Goal: Transaction & Acquisition: Purchase product/service

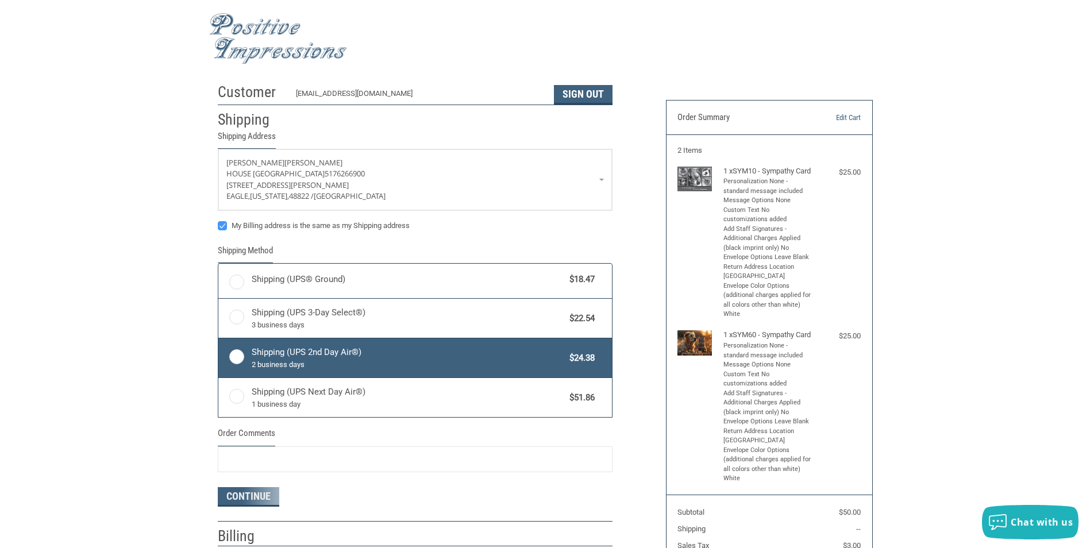
radio input "true"
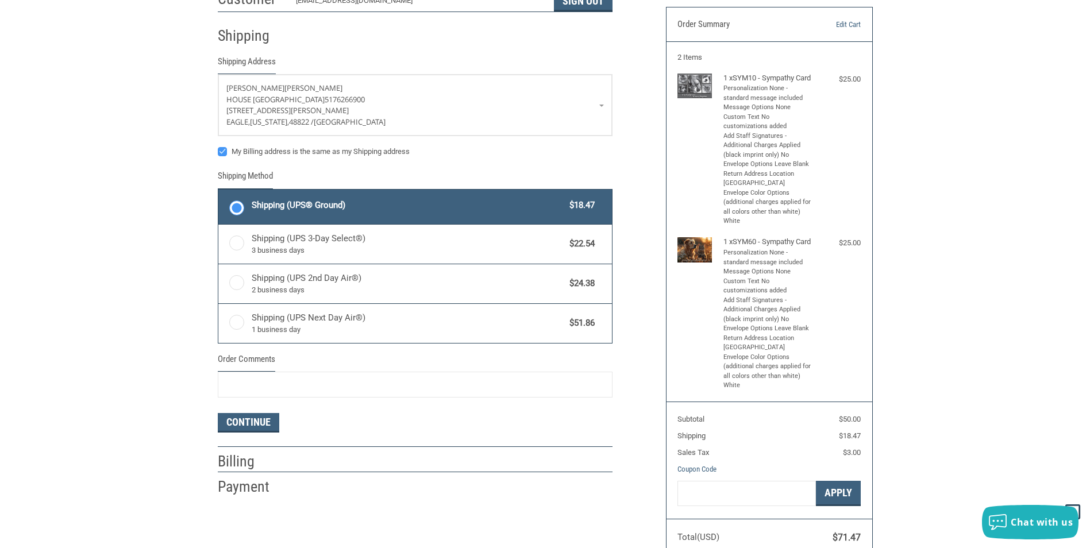
scroll to position [115, 0]
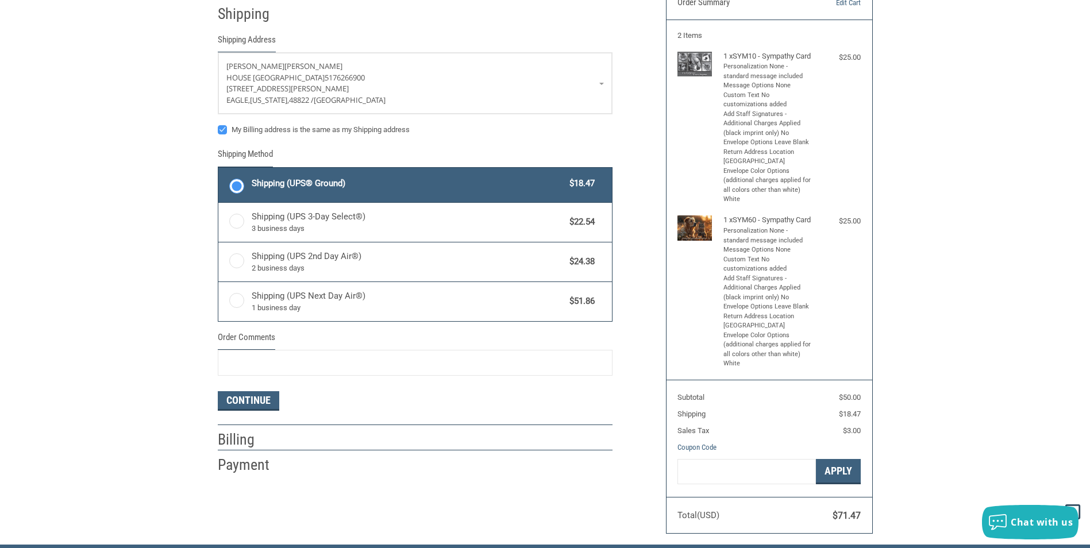
click at [222, 128] on label "My Billing address is the same as my Shipping address" at bounding box center [415, 129] width 395 height 9
click at [218, 125] on input "My Billing address is the same as my Shipping address" at bounding box center [218, 124] width 1 height 1
checkbox input "false"
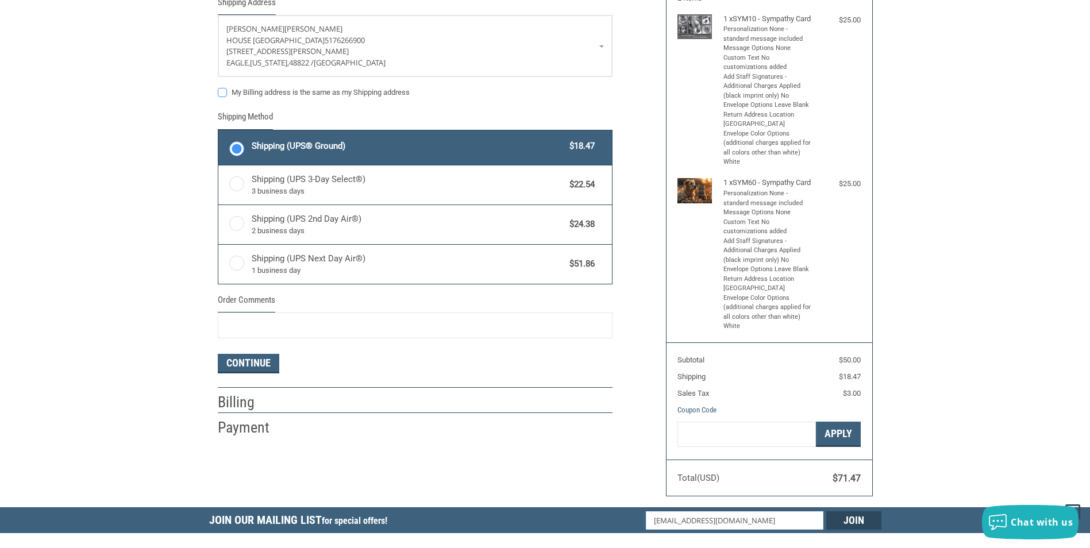
scroll to position [172, 0]
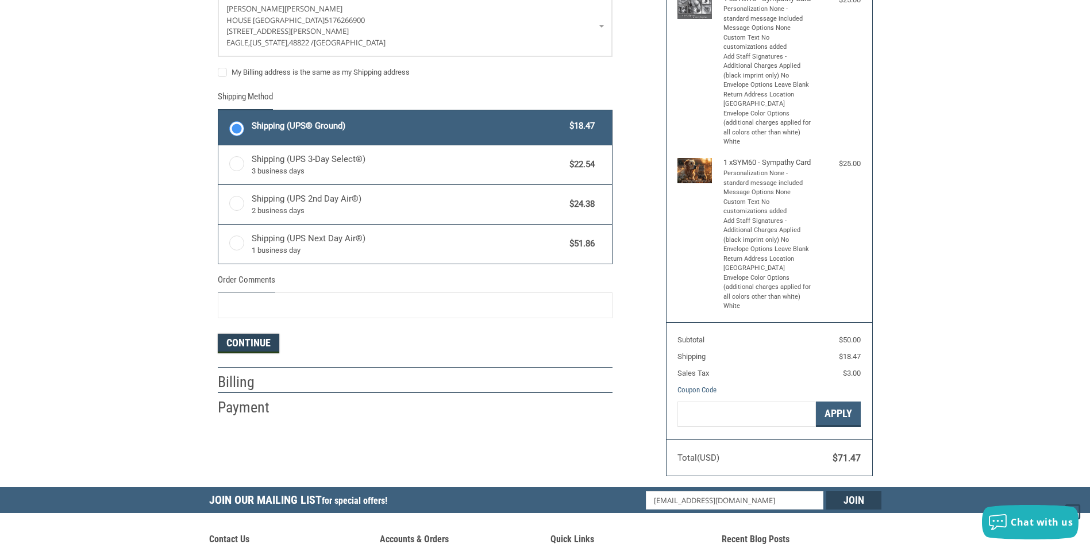
click at [245, 344] on button "Continue" at bounding box center [249, 344] width 62 height 20
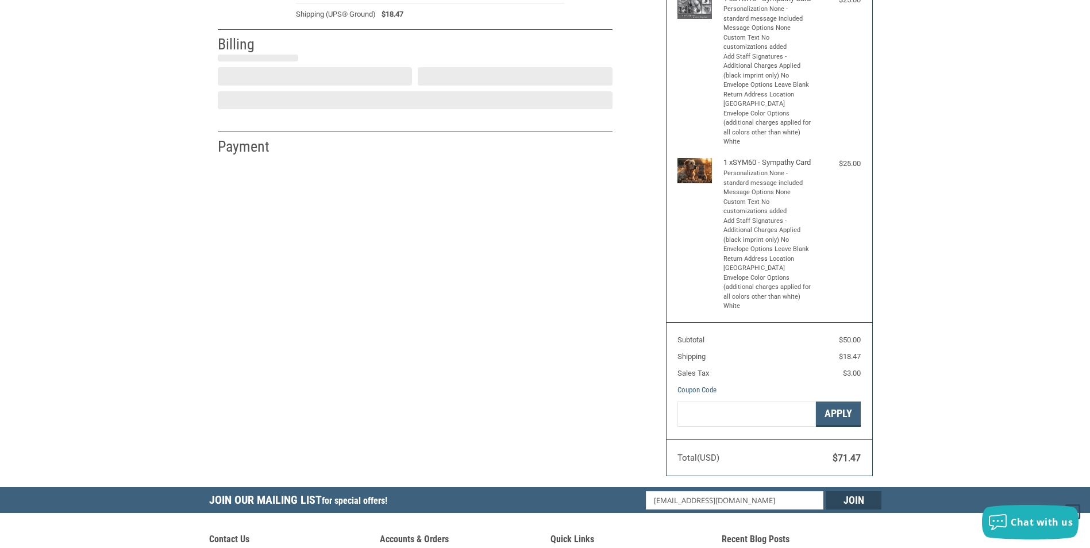
select select "US"
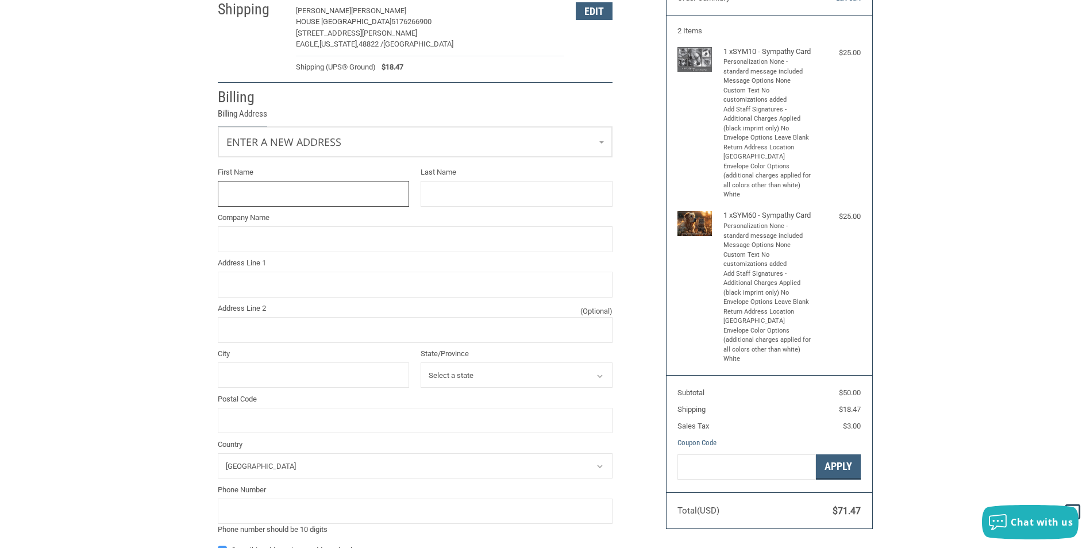
scroll to position [93, 0]
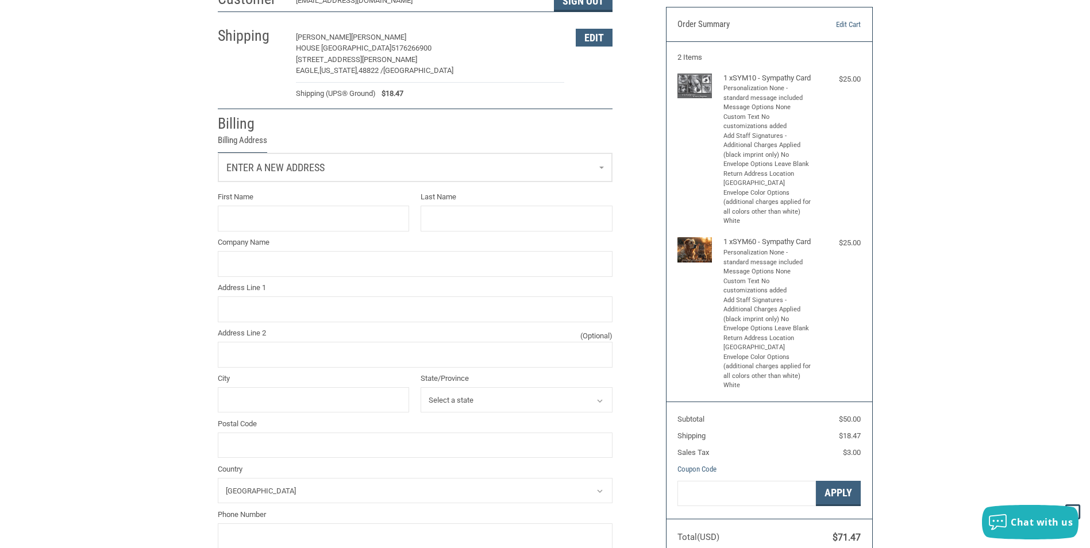
click at [602, 170] on link "Enter a new address" at bounding box center [415, 167] width 394 height 28
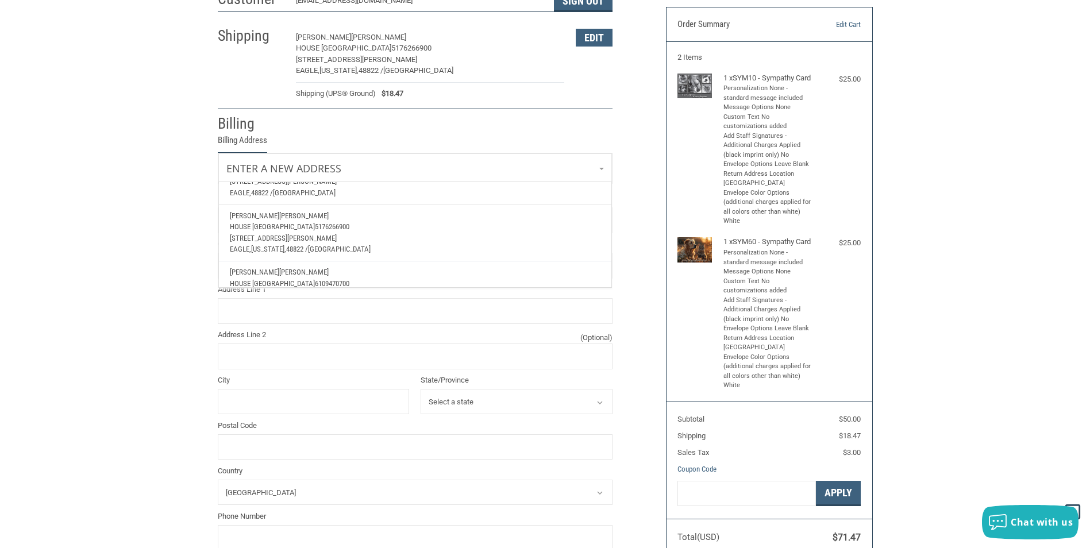
scroll to position [98, 0]
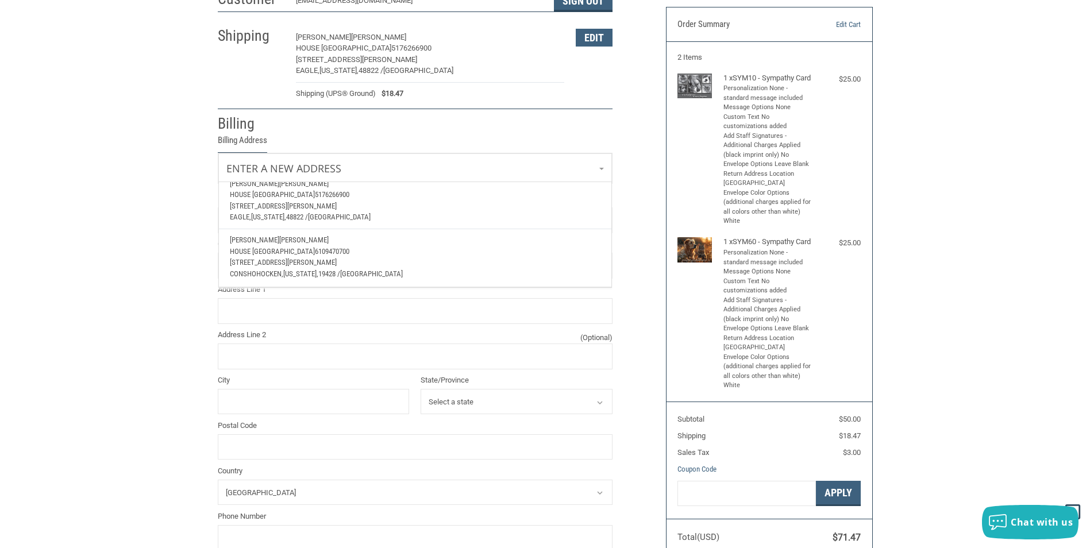
click at [401, 257] on p "[STREET_ADDRESS][PERSON_NAME]" at bounding box center [415, 262] width 370 height 11
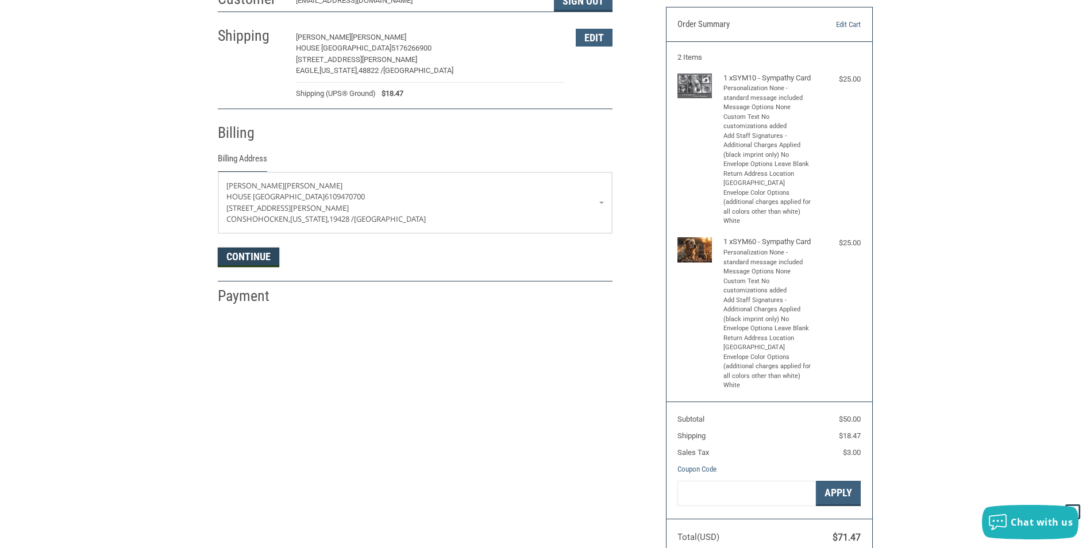
click at [252, 259] on button "Continue" at bounding box center [249, 258] width 62 height 20
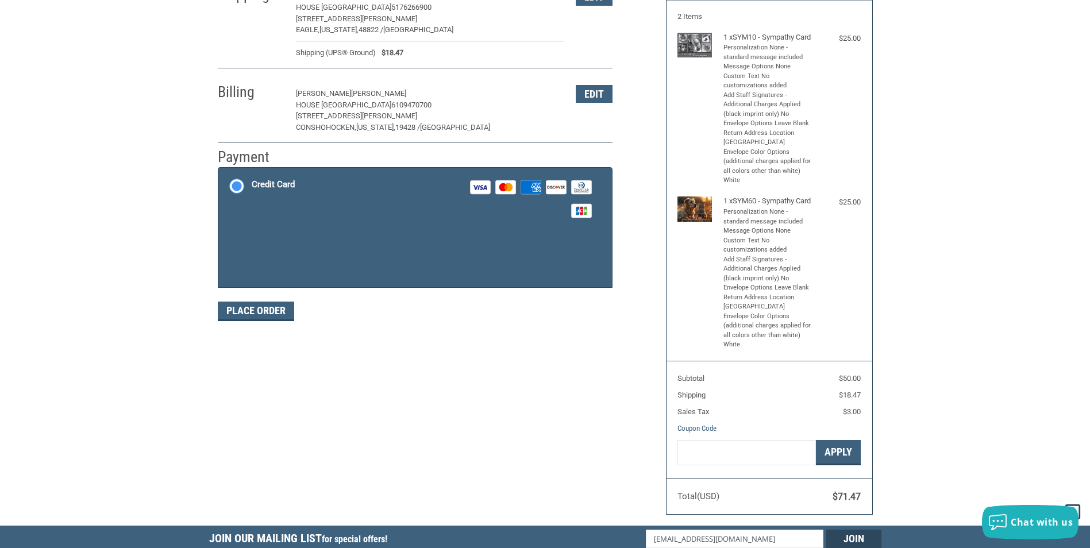
scroll to position [168, 0]
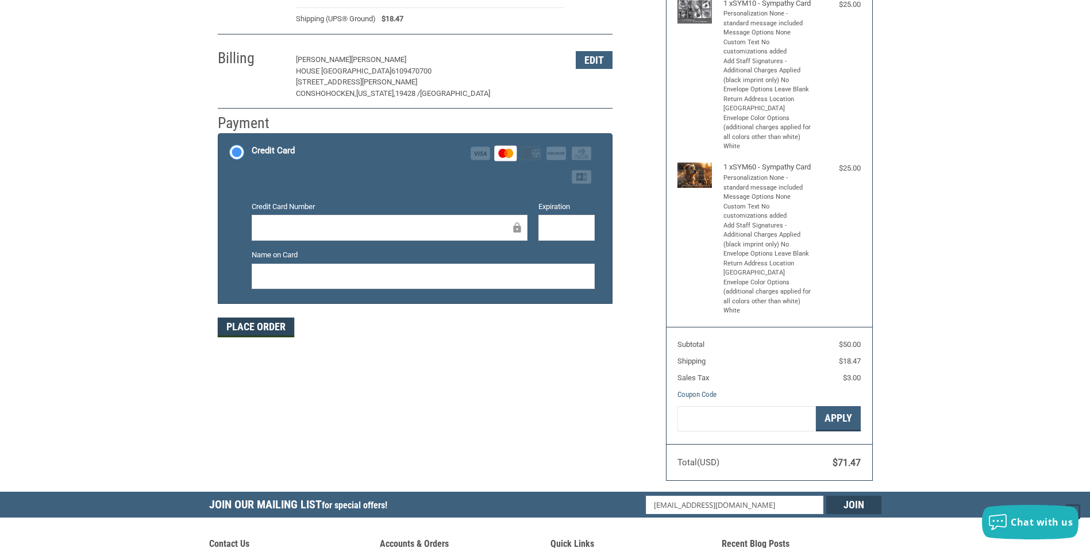
click at [262, 328] on button "Place Order" at bounding box center [256, 328] width 76 height 20
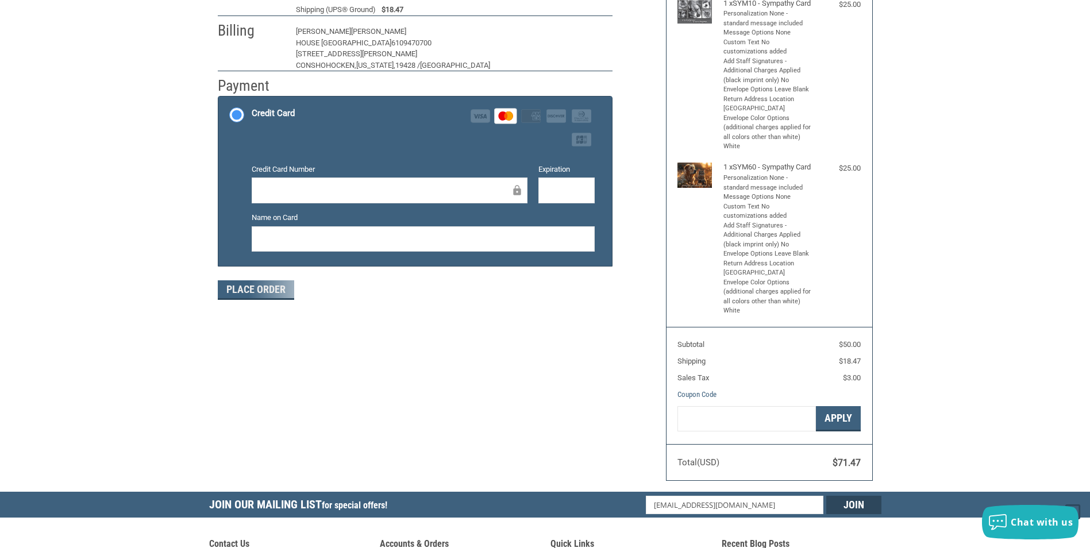
scroll to position [0, 0]
